Goal: Task Accomplishment & Management: Manage account settings

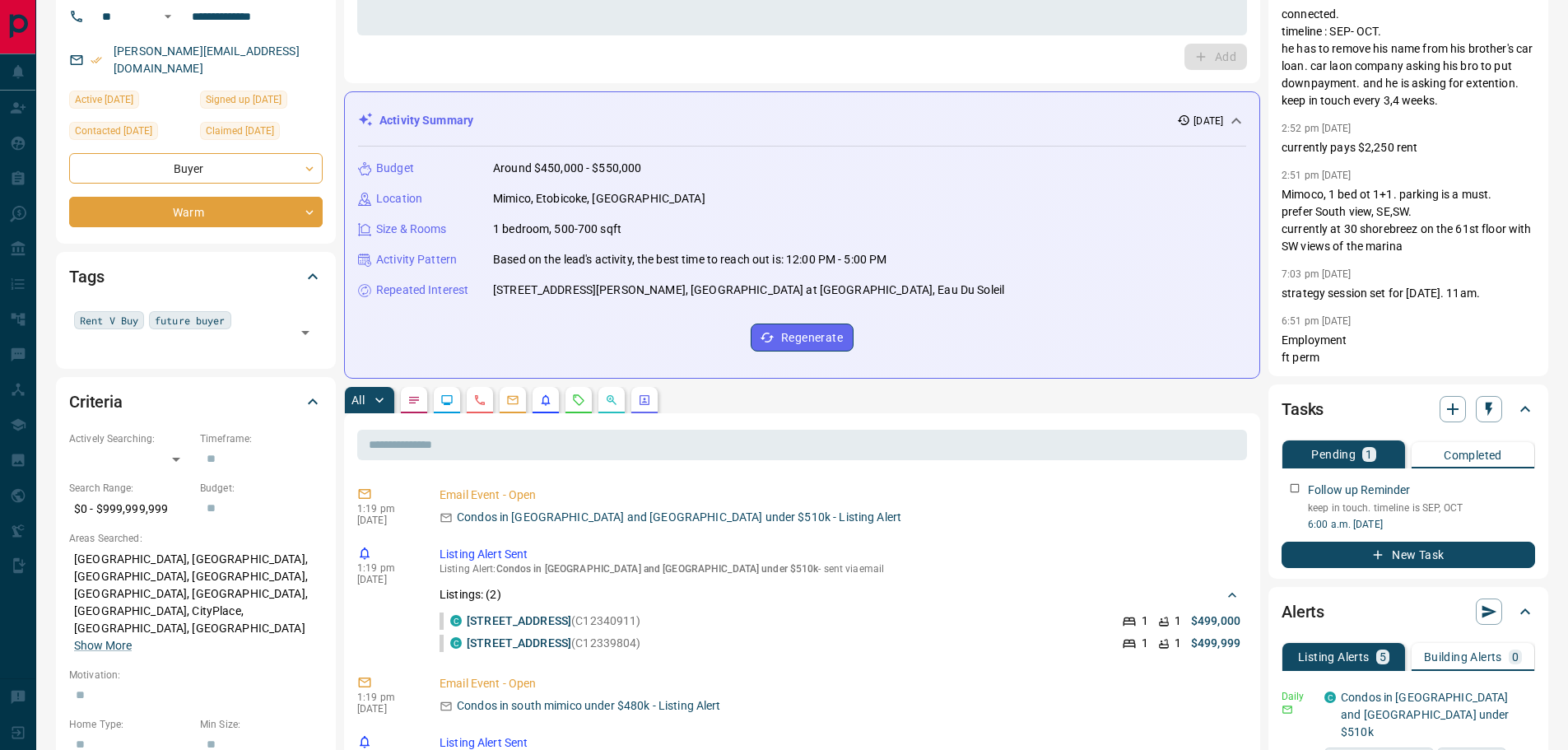
scroll to position [82, 0]
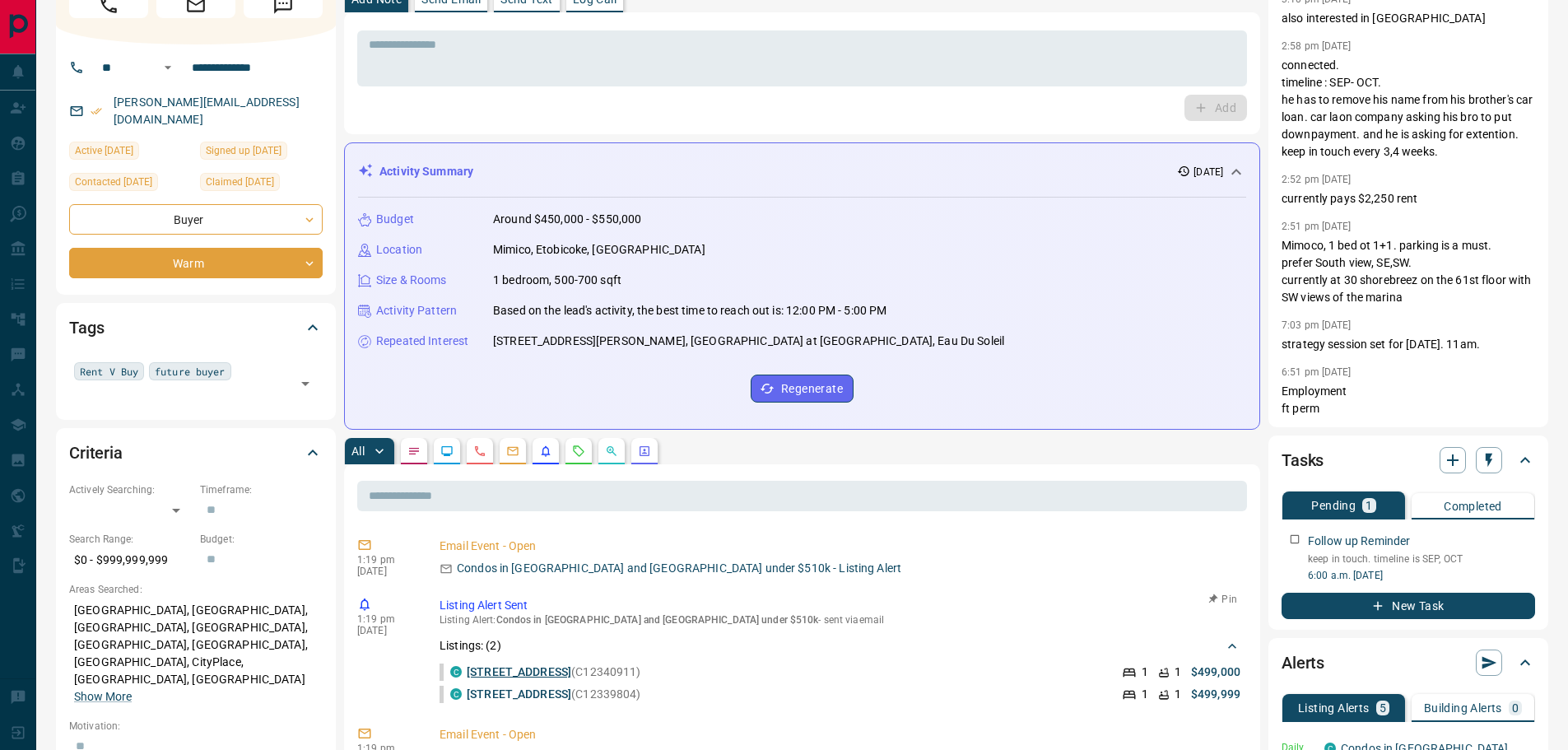
click at [572, 674] on link "[STREET_ADDRESS]" at bounding box center [518, 672] width 104 height 13
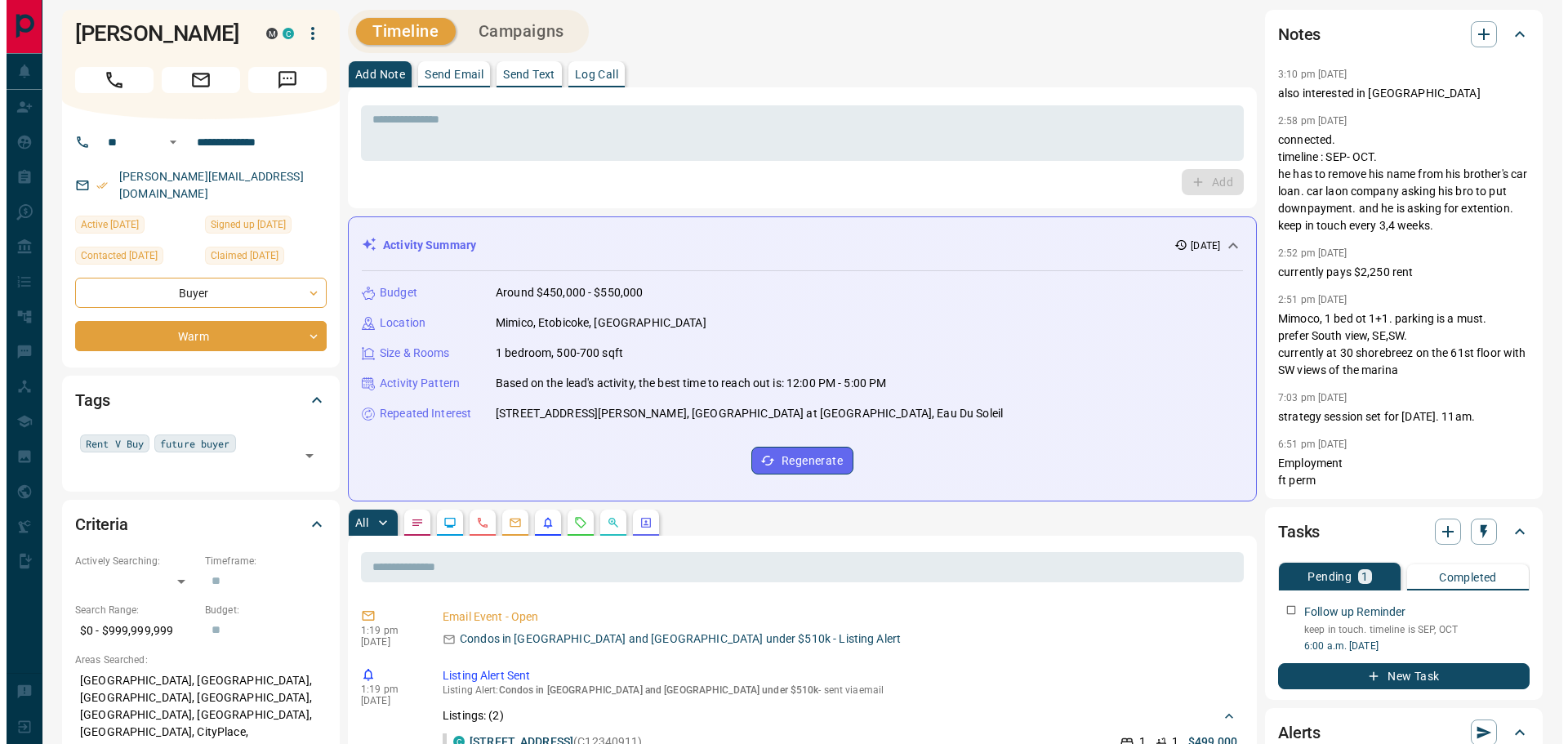
scroll to position [0, 0]
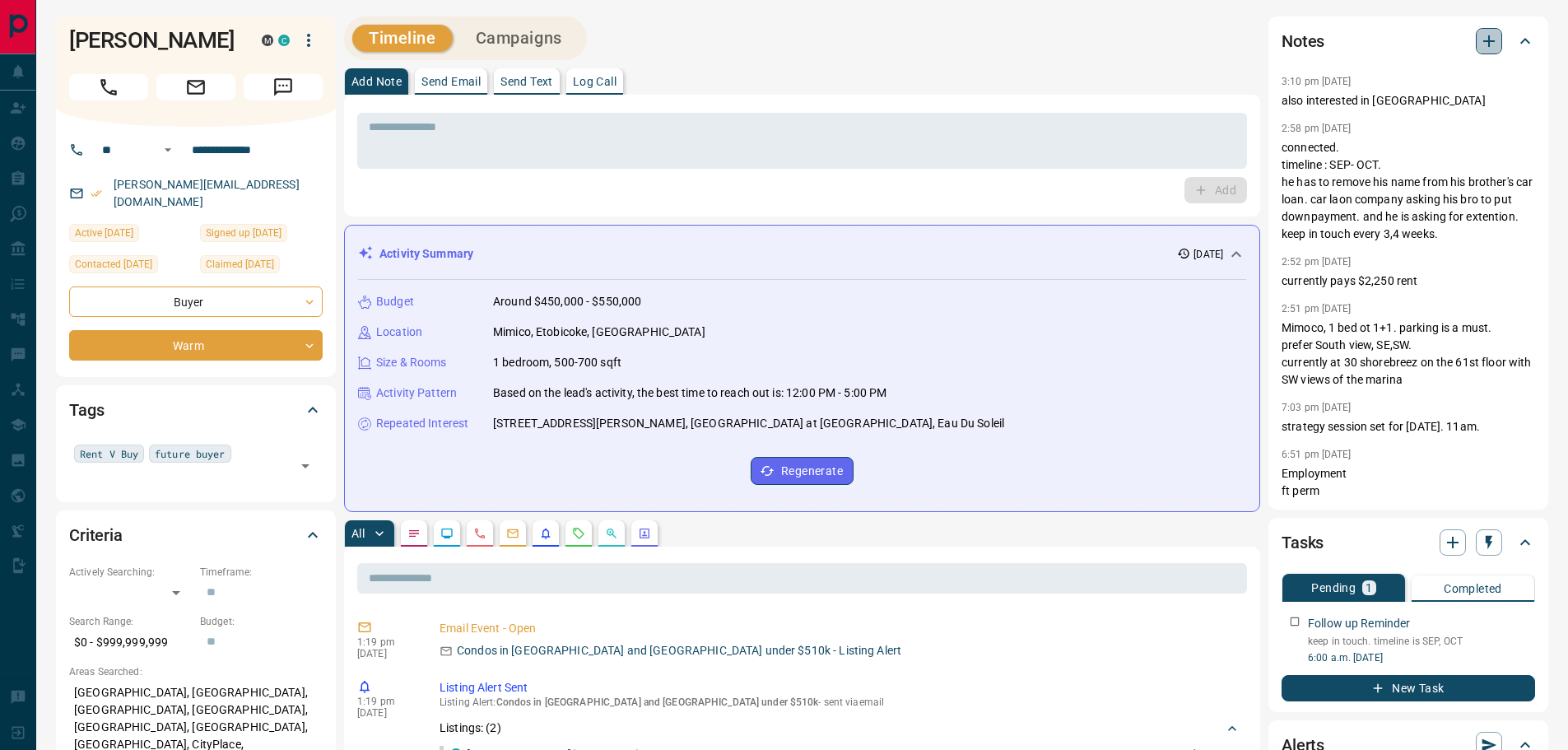
click at [1483, 37] on icon "button" at bounding box center [1489, 41] width 19 height 19
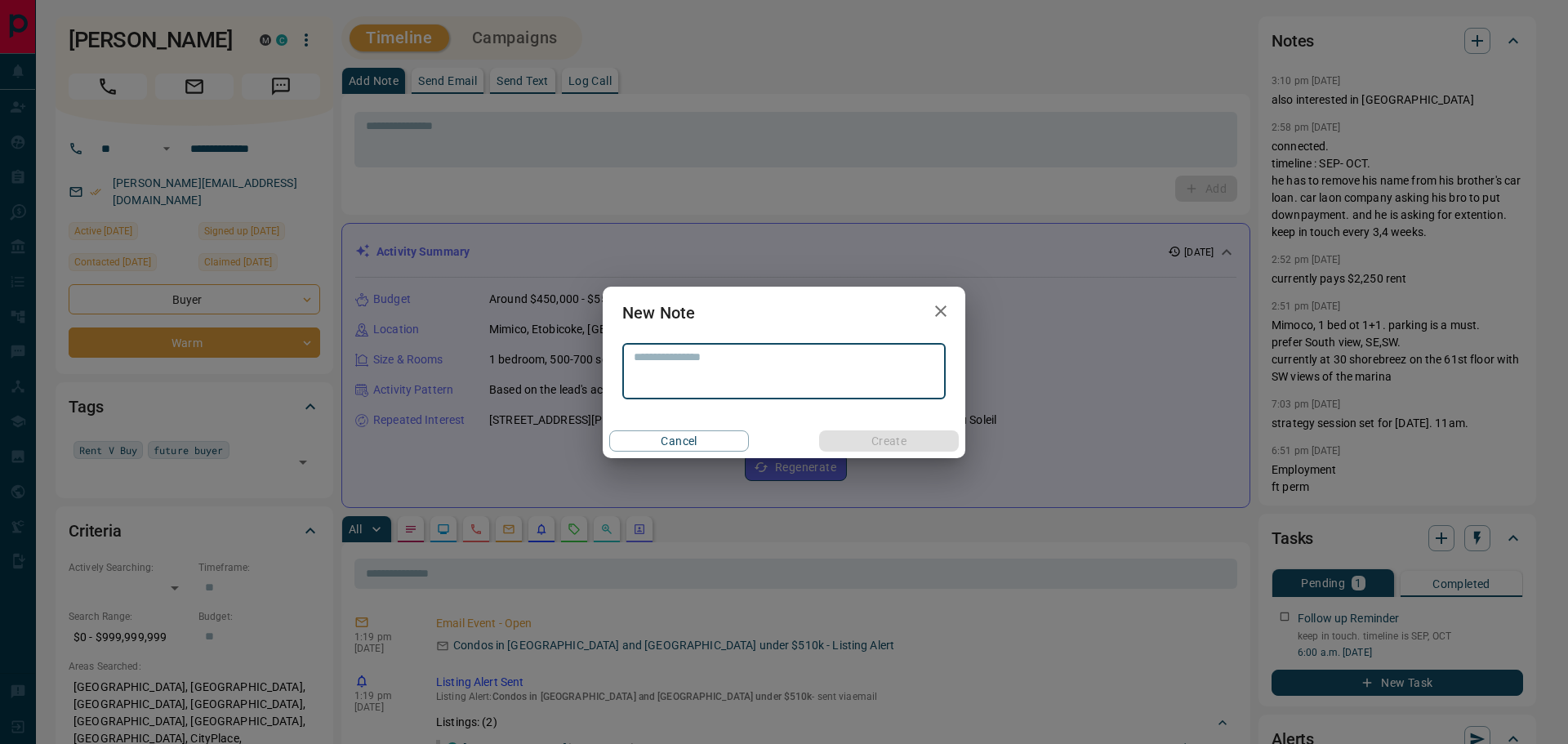
click at [768, 388] on textarea at bounding box center [784, 371] width 301 height 42
type textarea "**********"
click at [915, 441] on button "Create" at bounding box center [889, 441] width 140 height 21
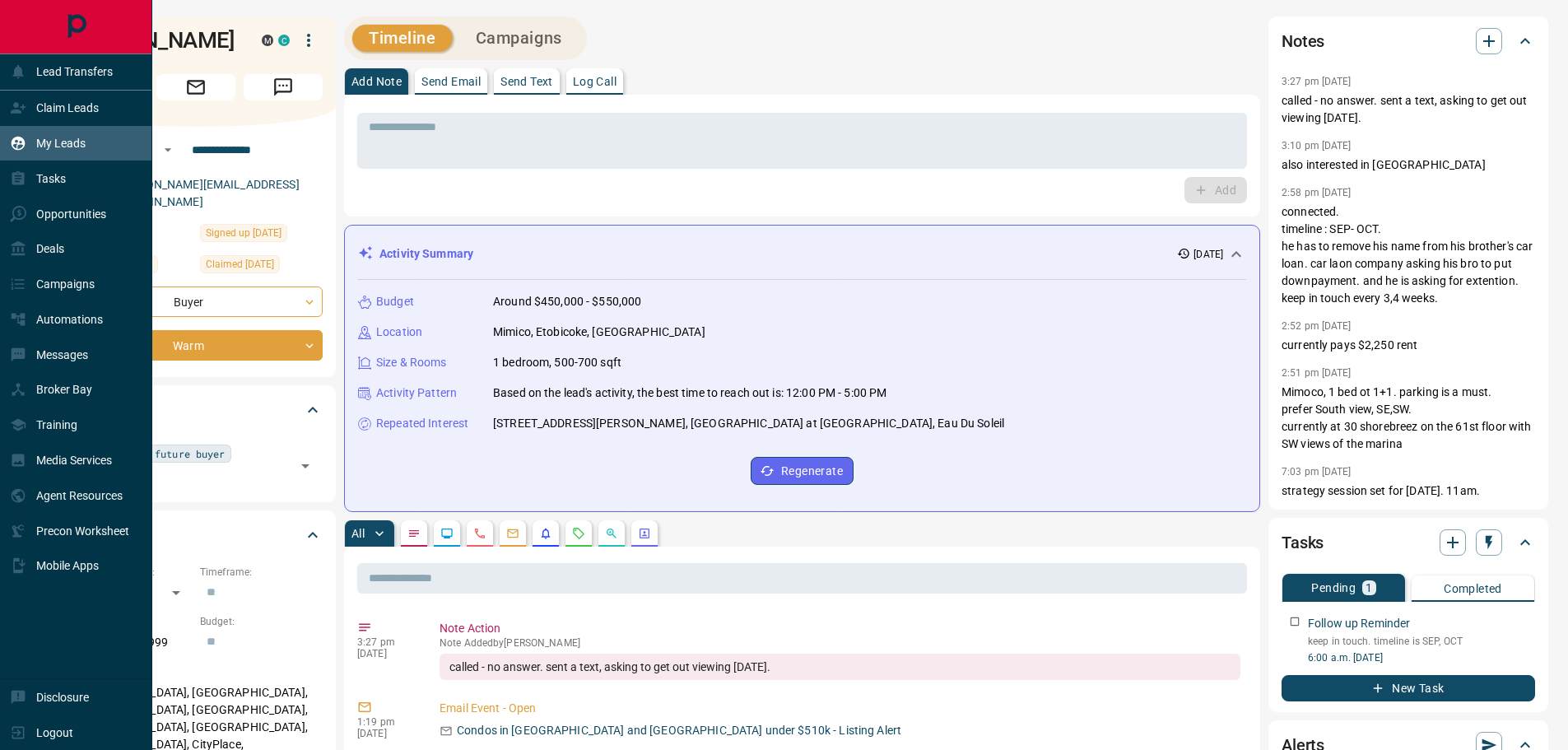
click at [64, 153] on div "My Leads" at bounding box center [48, 143] width 76 height 27
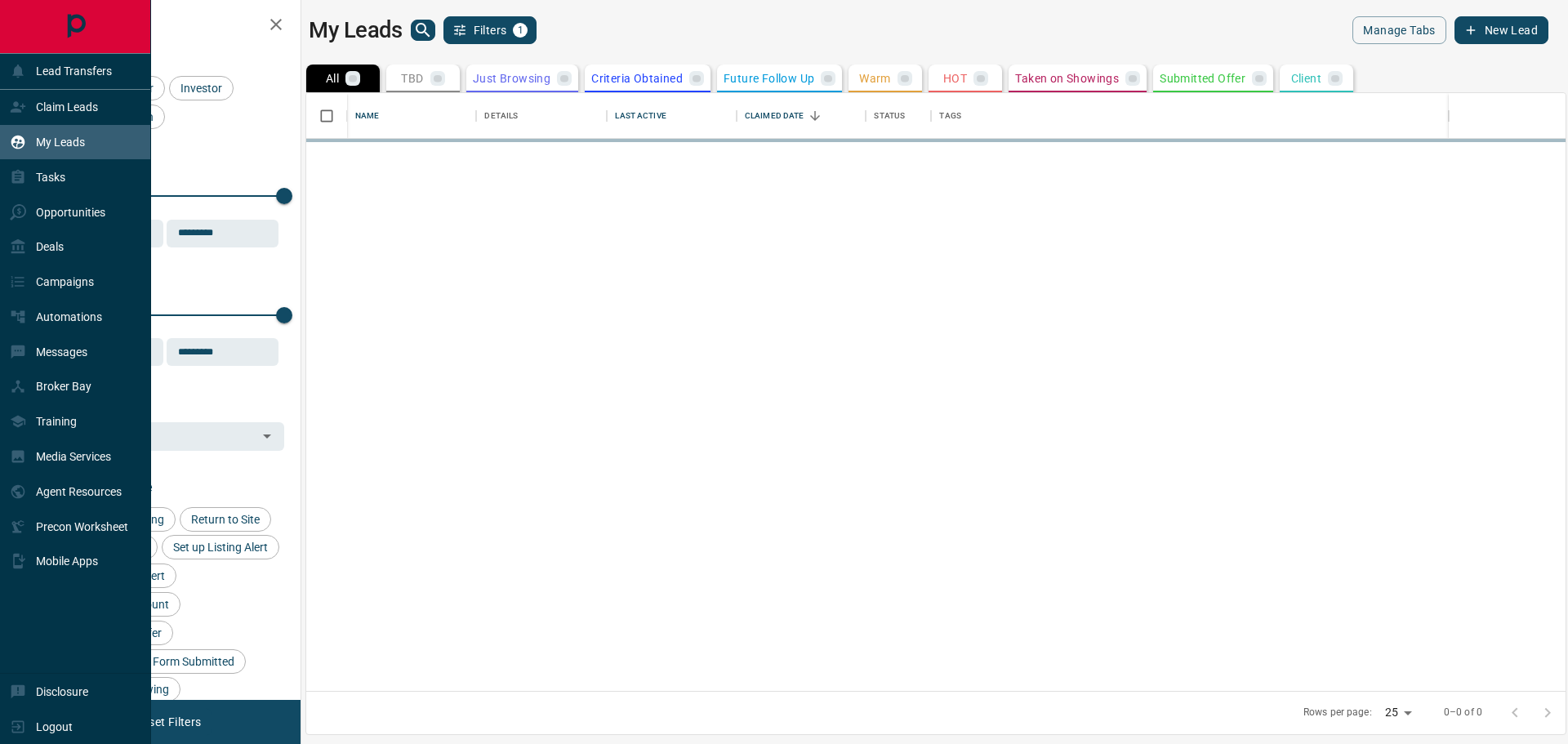
scroll to position [585, 1247]
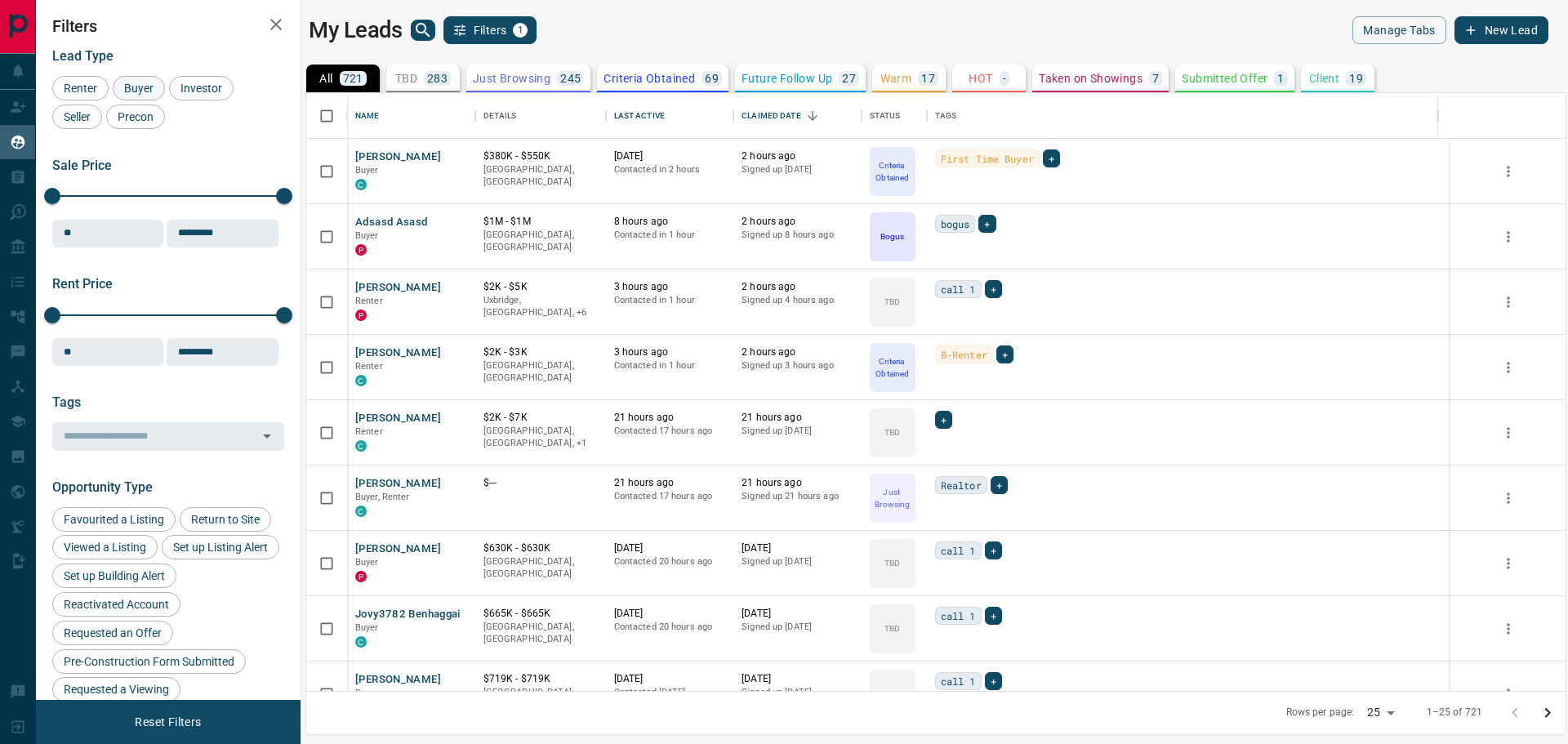
click at [140, 80] on div "Buyer" at bounding box center [138, 88] width 52 height 25
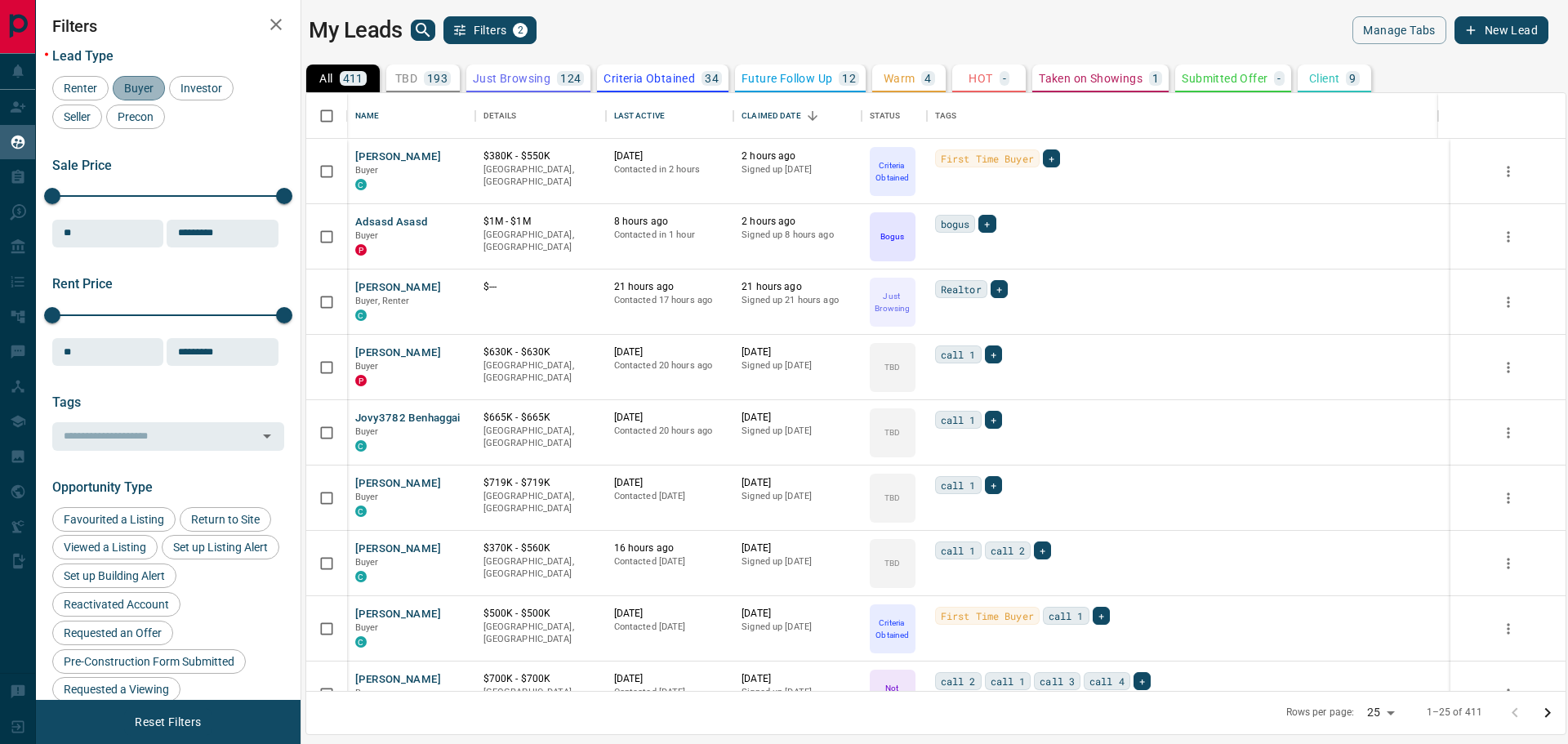
click at [152, 90] on span "Buyer" at bounding box center [138, 88] width 41 height 13
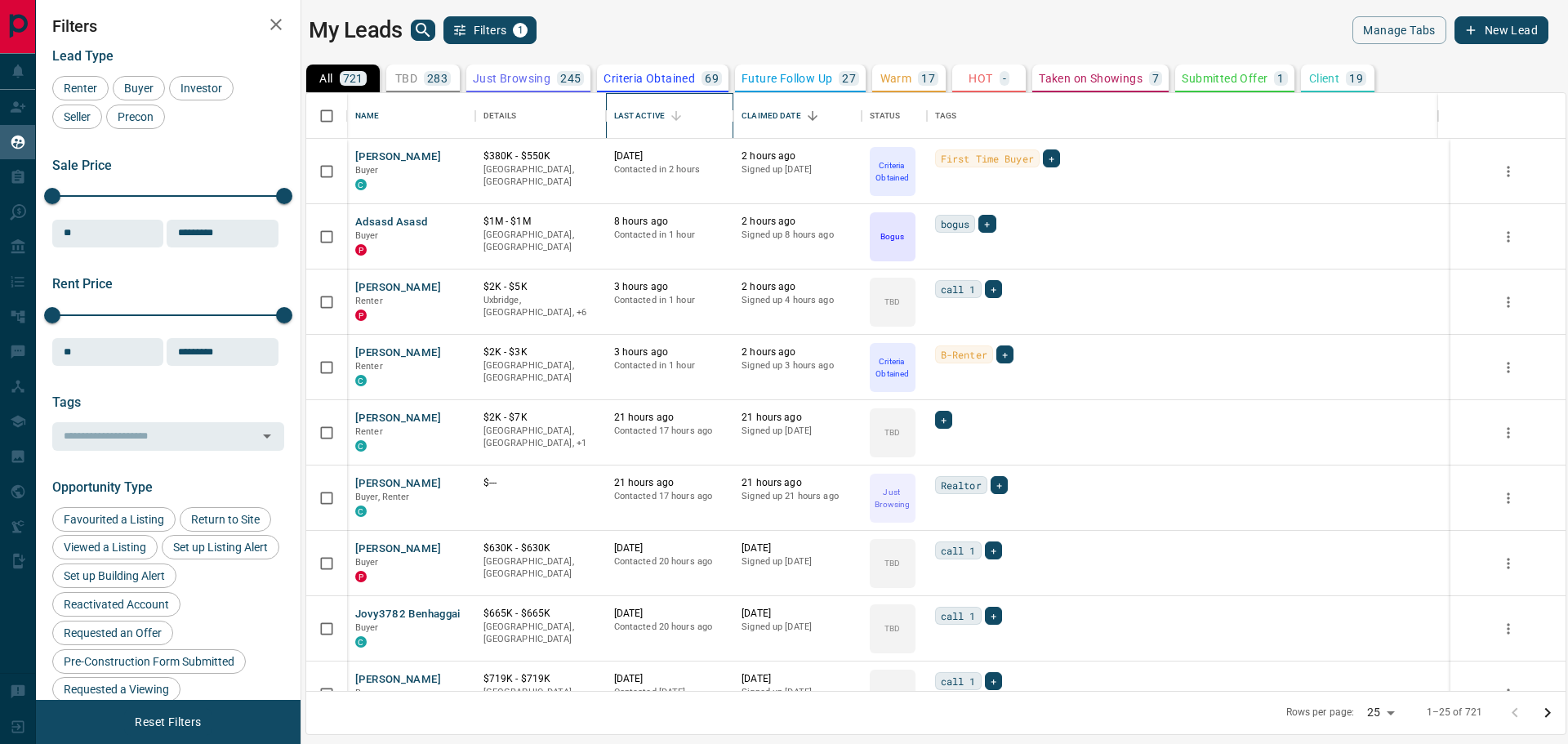
click at [637, 115] on div "Last Active" at bounding box center [639, 116] width 50 height 46
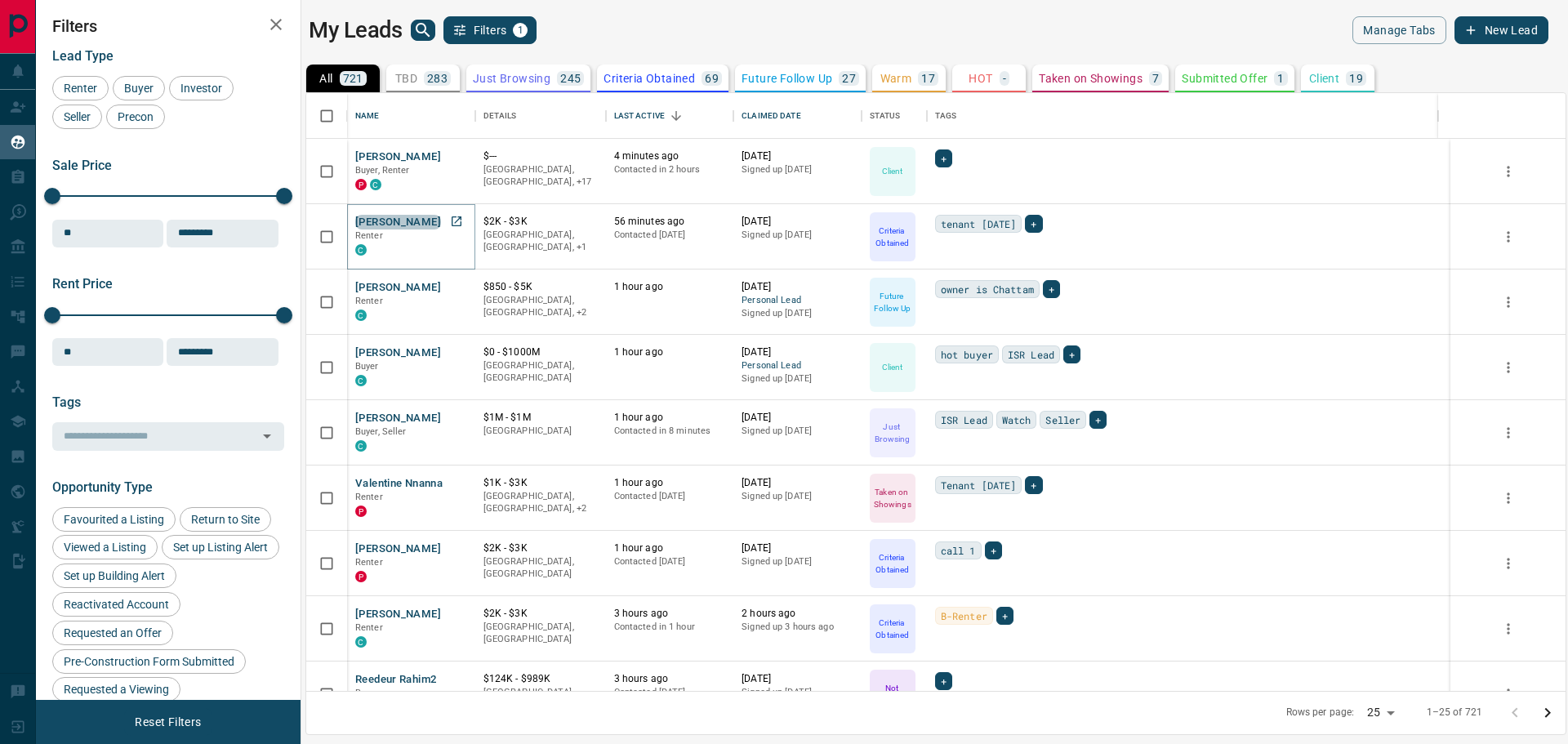
click at [397, 218] on button "[PERSON_NAME]" at bounding box center [398, 222] width 86 height 16
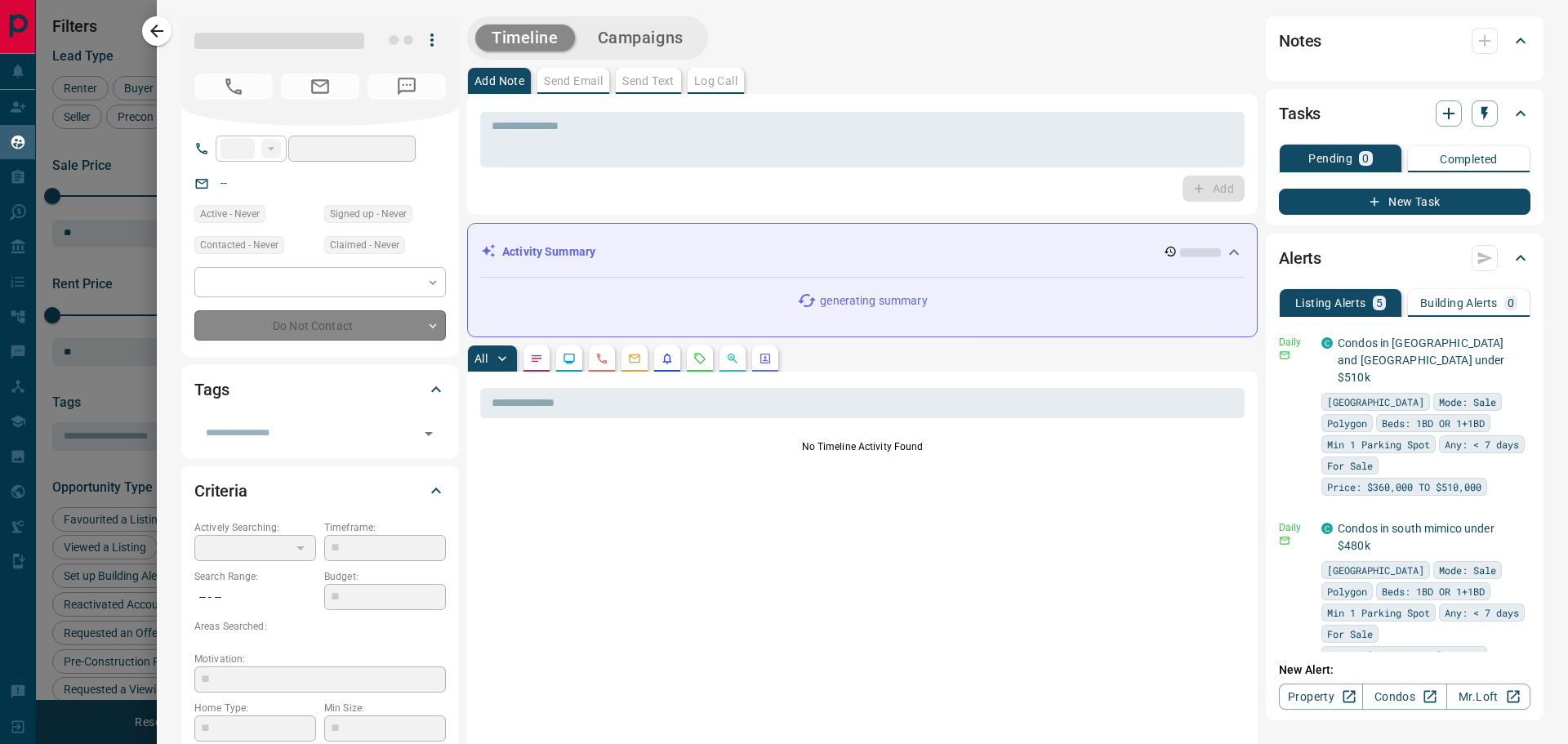
type input "**"
type input "**********"
type input "*"
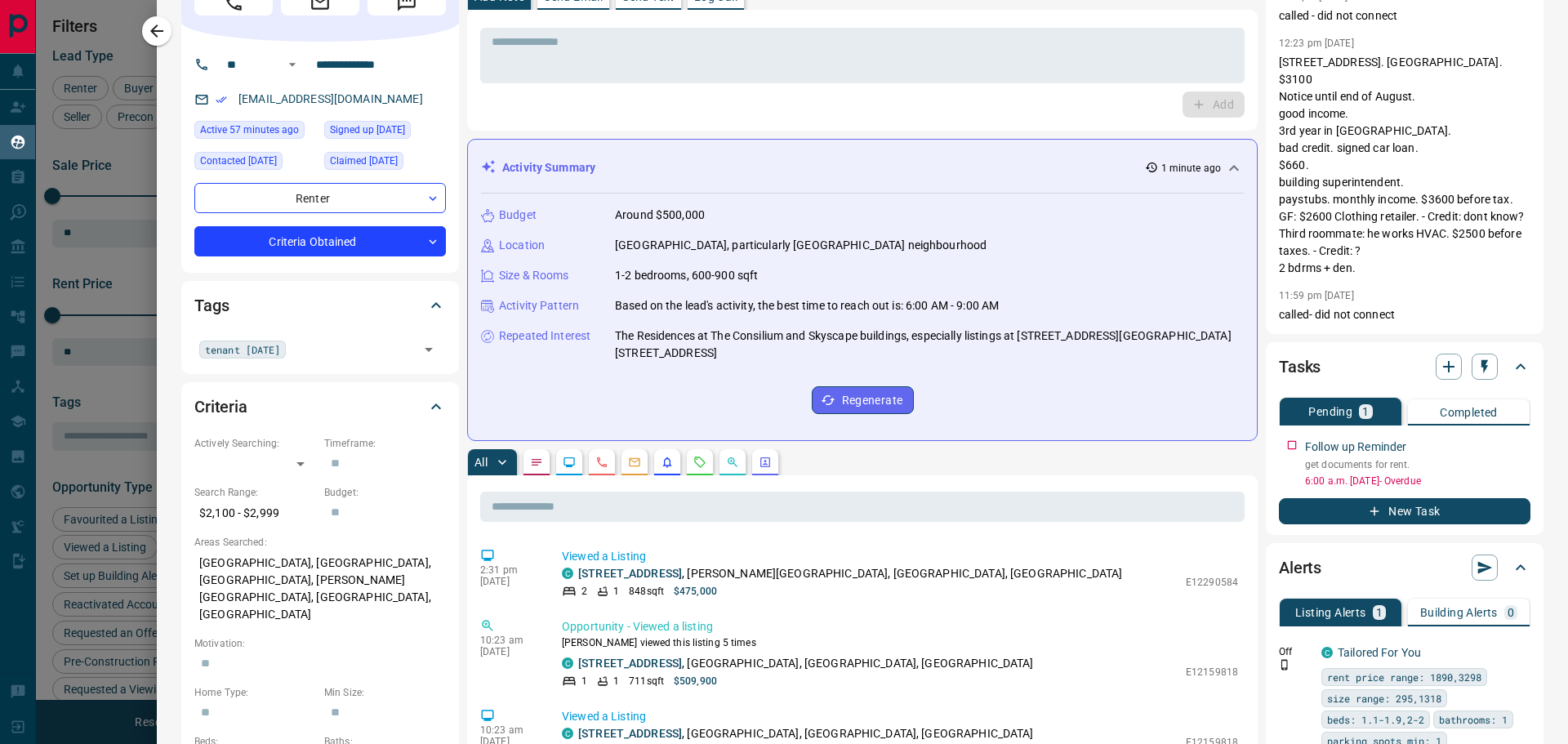
scroll to position [81, 0]
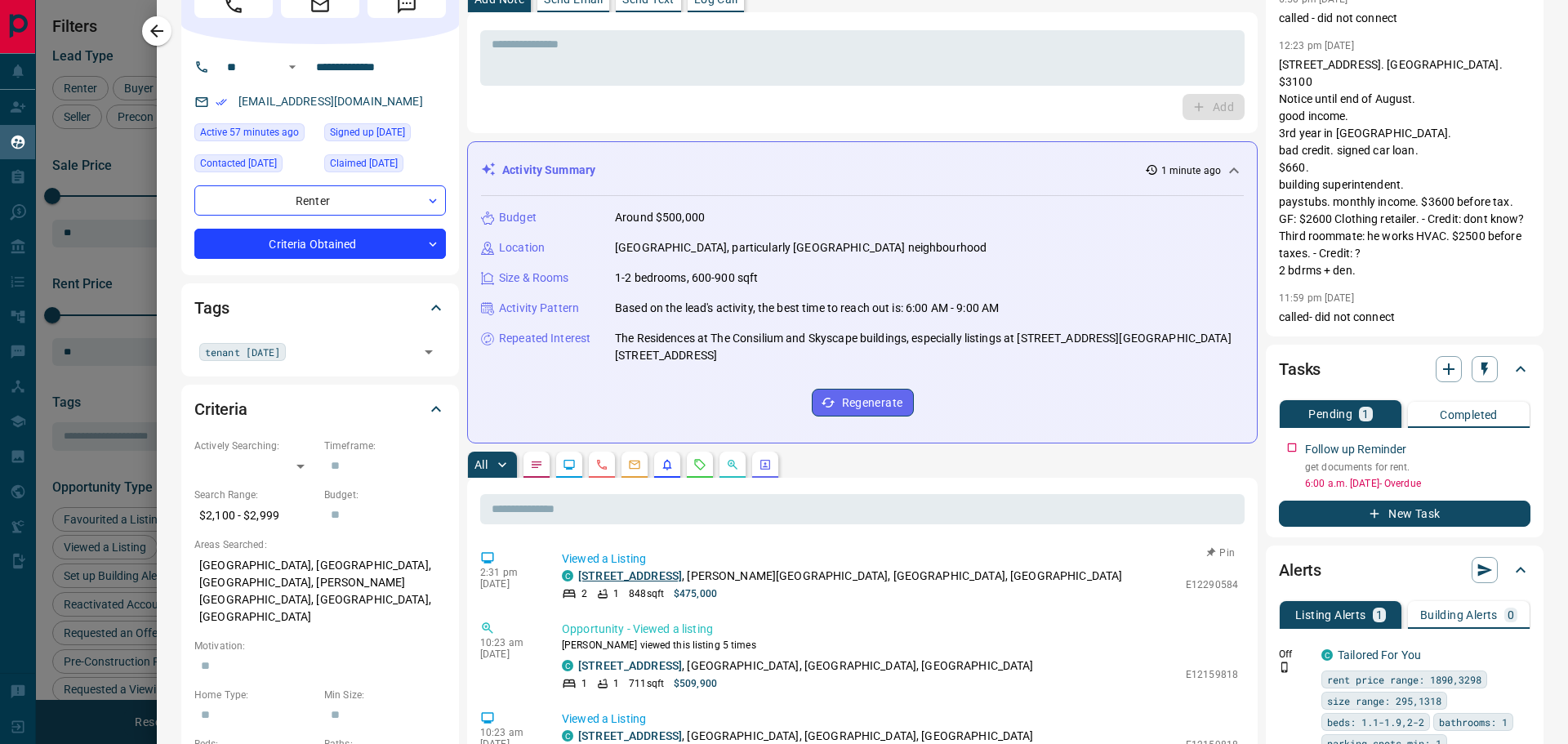
click at [682, 570] on link "[STREET_ADDRESS]" at bounding box center [629, 575] width 103 height 13
